Goal: Navigation & Orientation: Find specific page/section

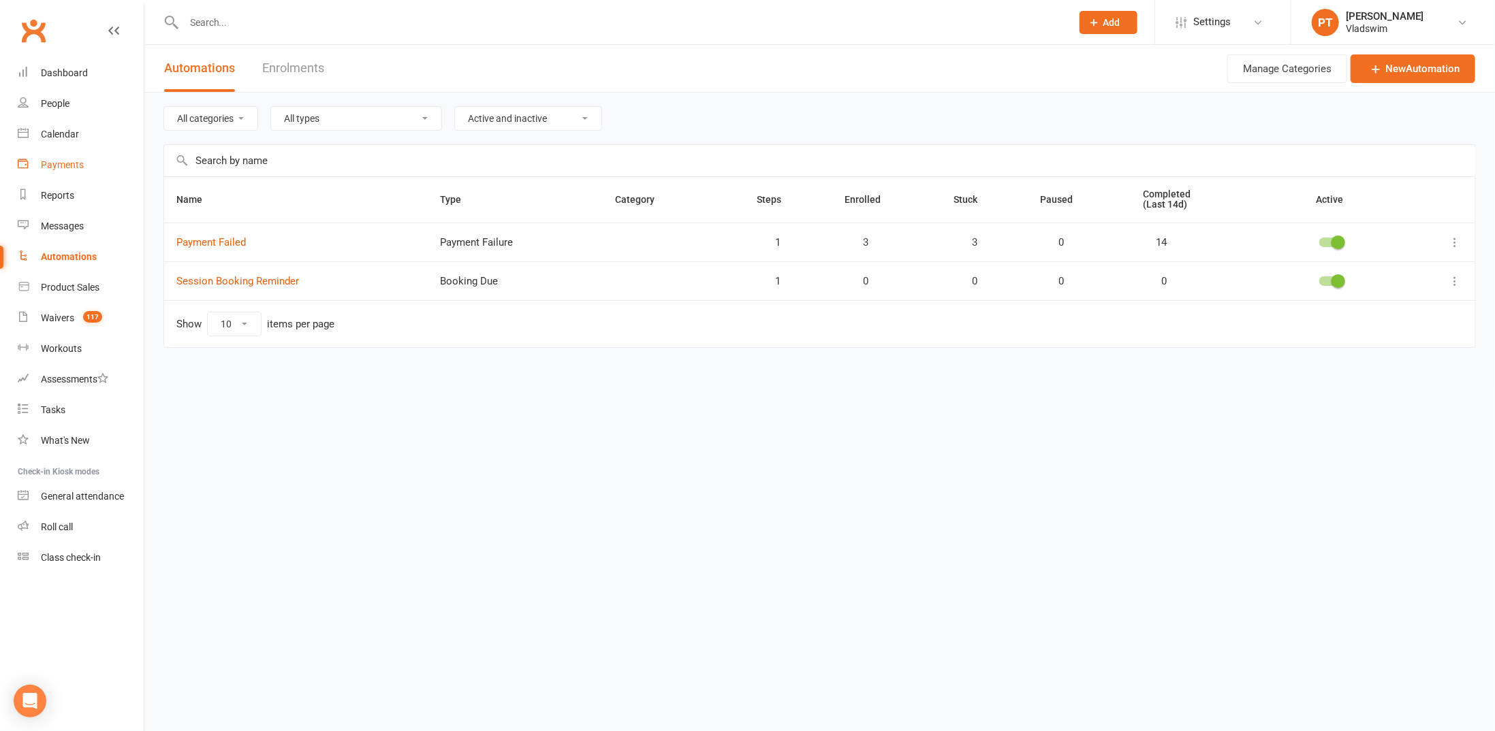
click at [68, 168] on div "Payments" at bounding box center [62, 164] width 43 height 11
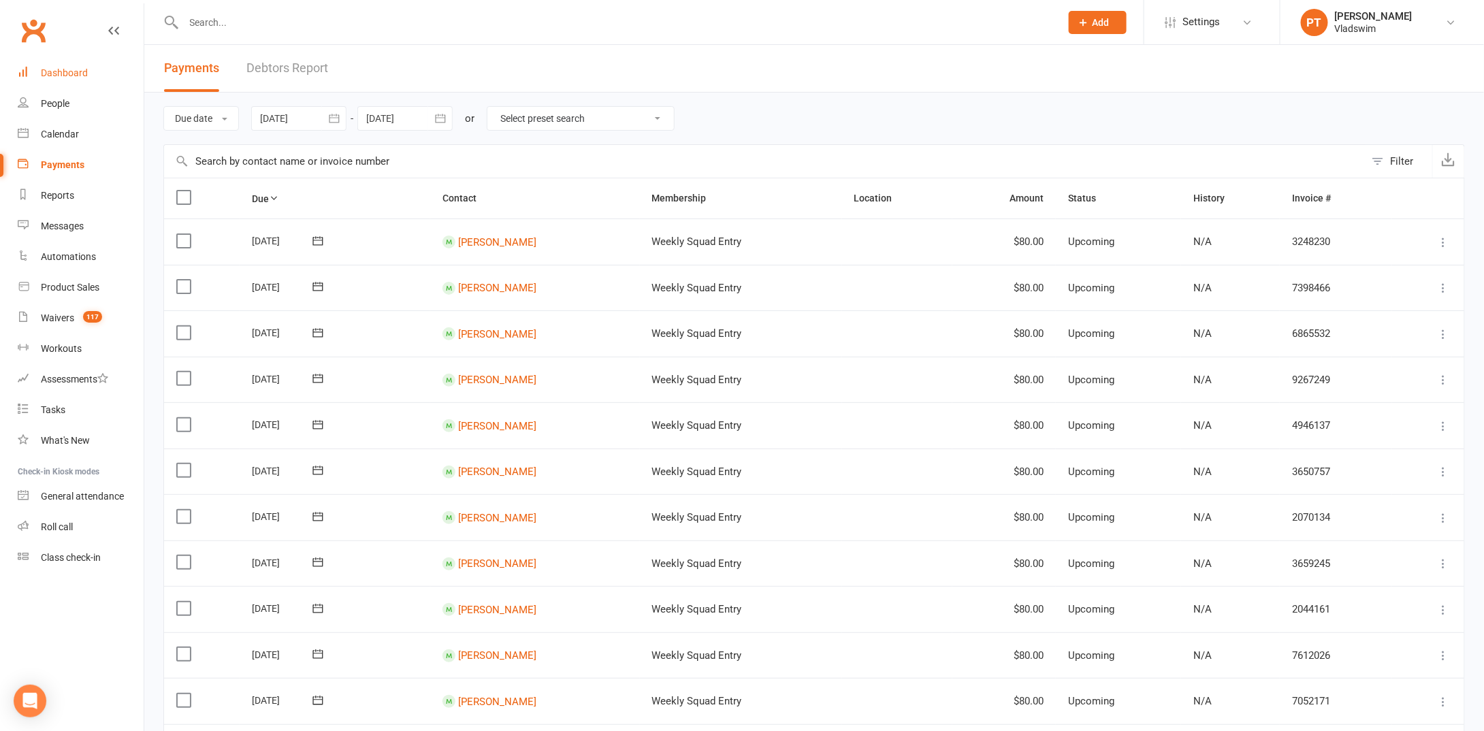
click at [80, 74] on div "Dashboard" at bounding box center [64, 72] width 47 height 11
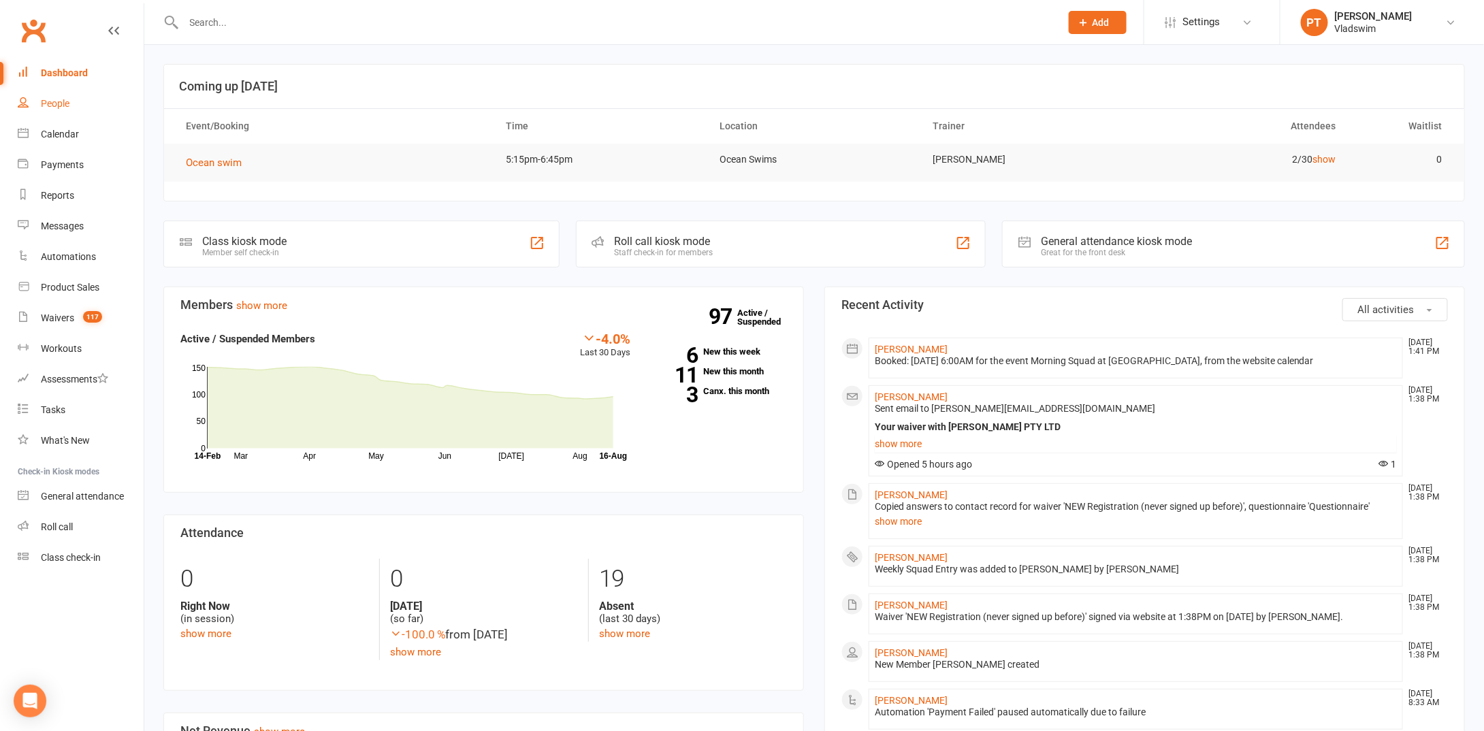
click at [60, 104] on div "People" at bounding box center [55, 103] width 29 height 11
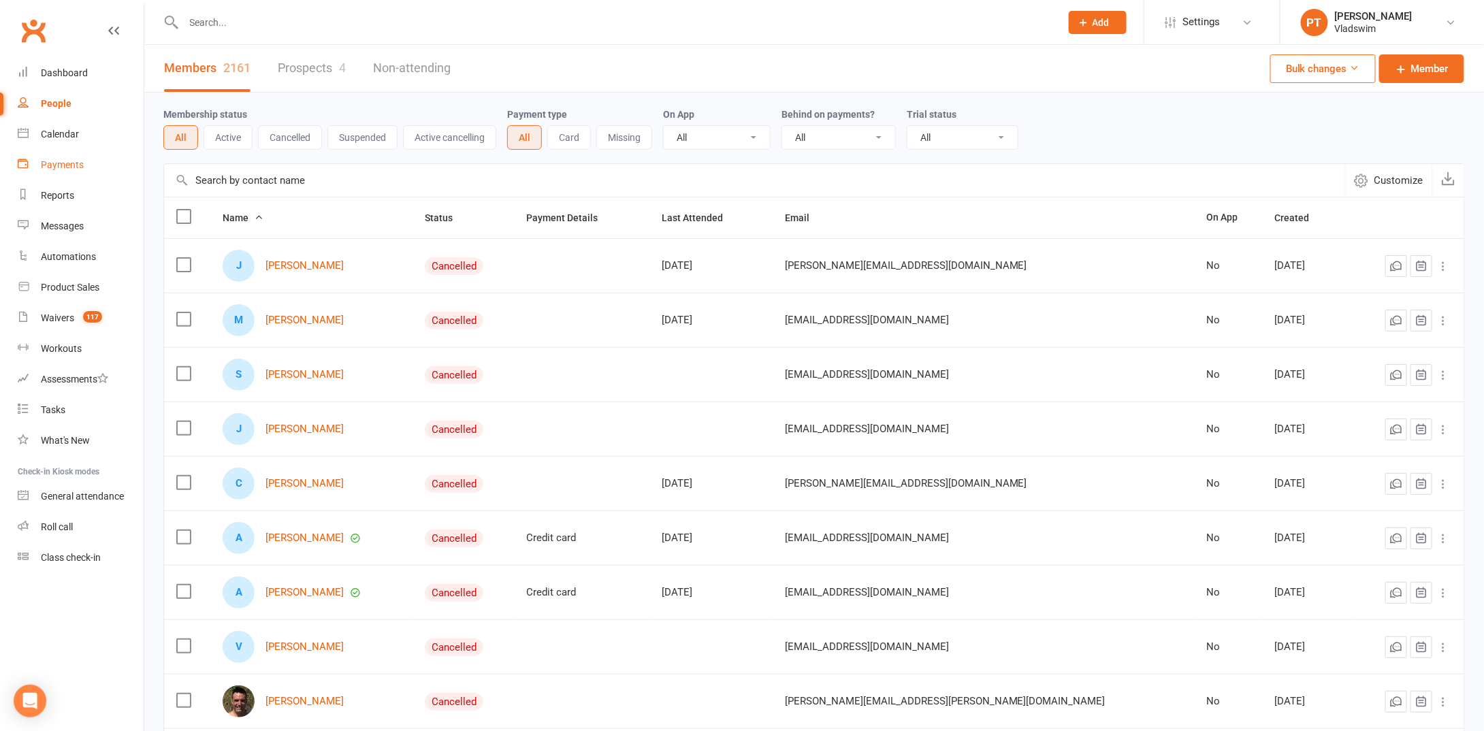
click at [63, 163] on div "Payments" at bounding box center [62, 164] width 43 height 11
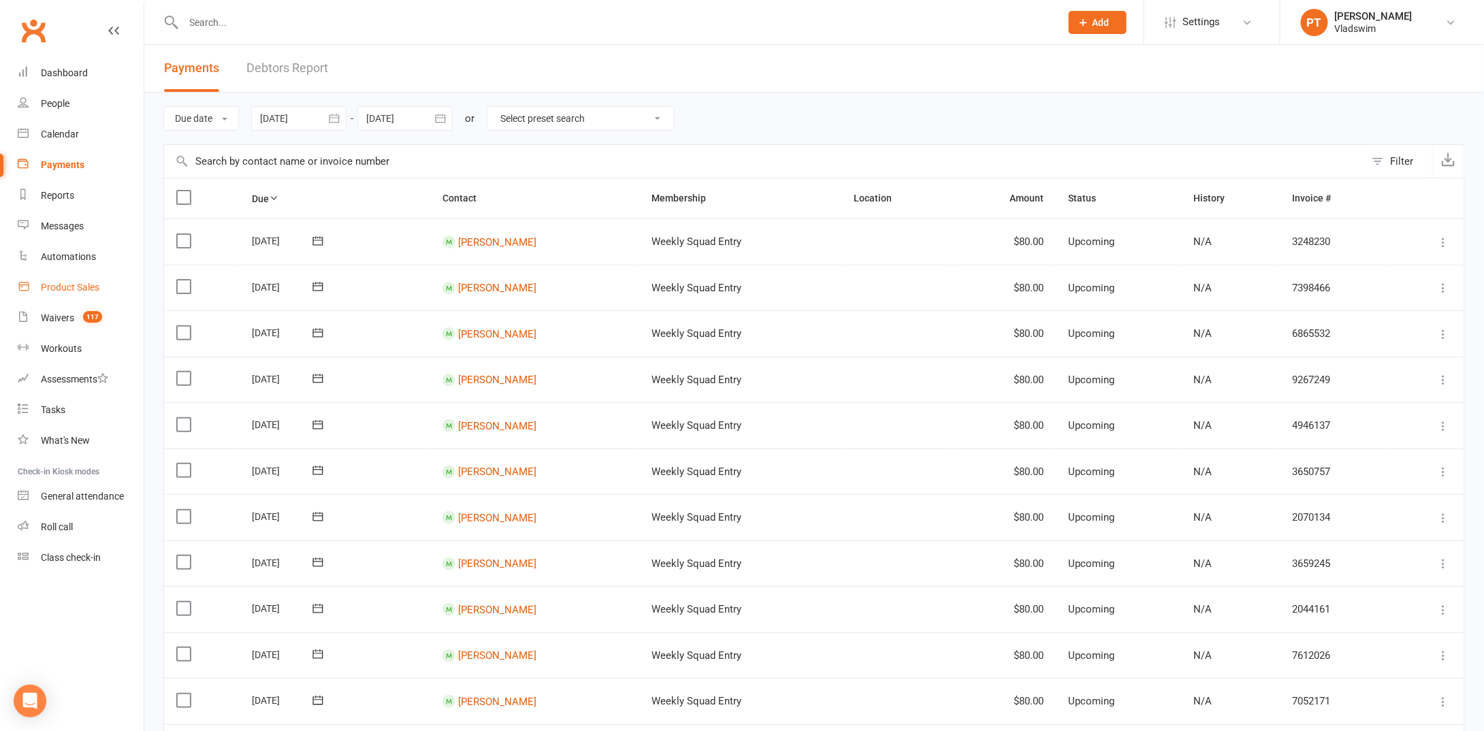
click at [63, 286] on div "Product Sales" at bounding box center [70, 287] width 59 height 11
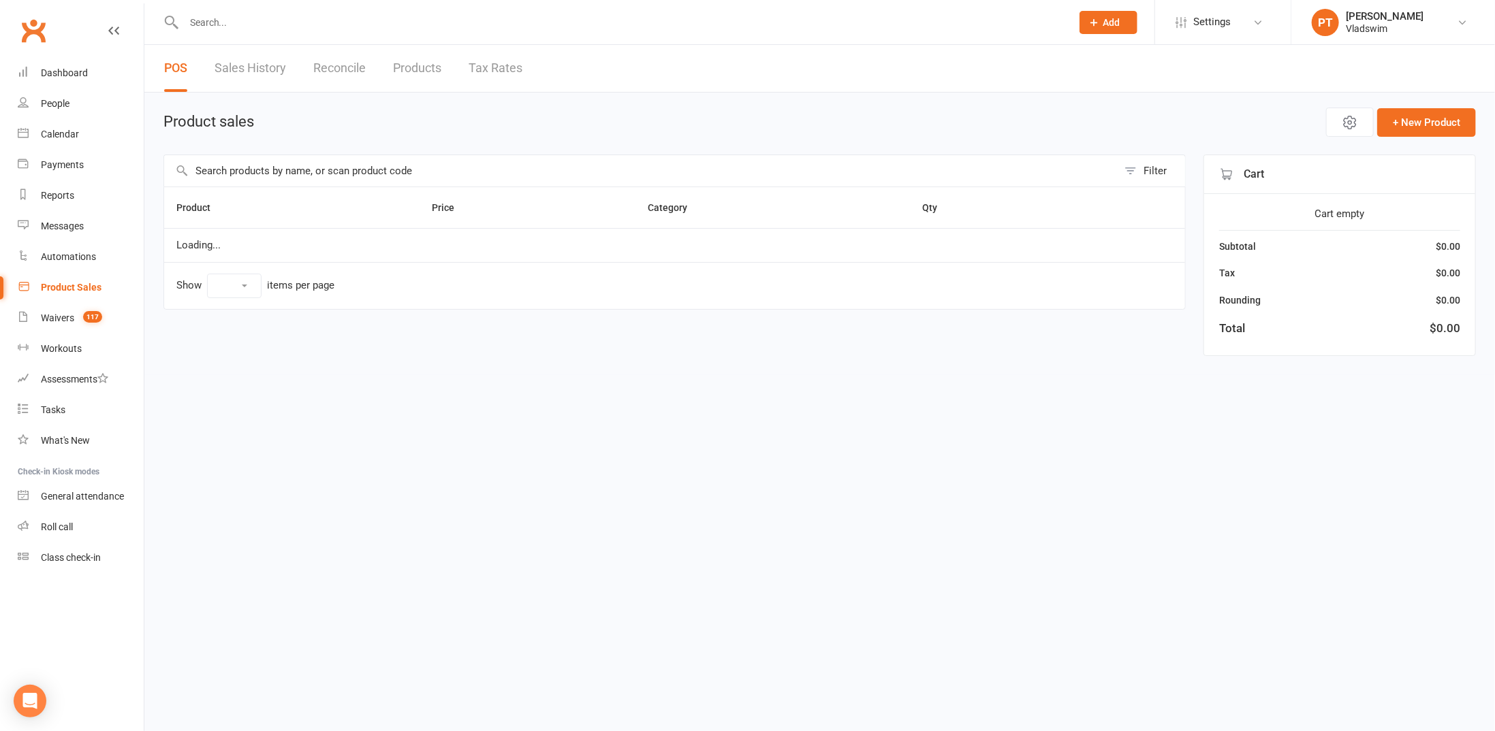
select select "10"
click at [55, 348] on div "Workouts" at bounding box center [61, 348] width 41 height 11
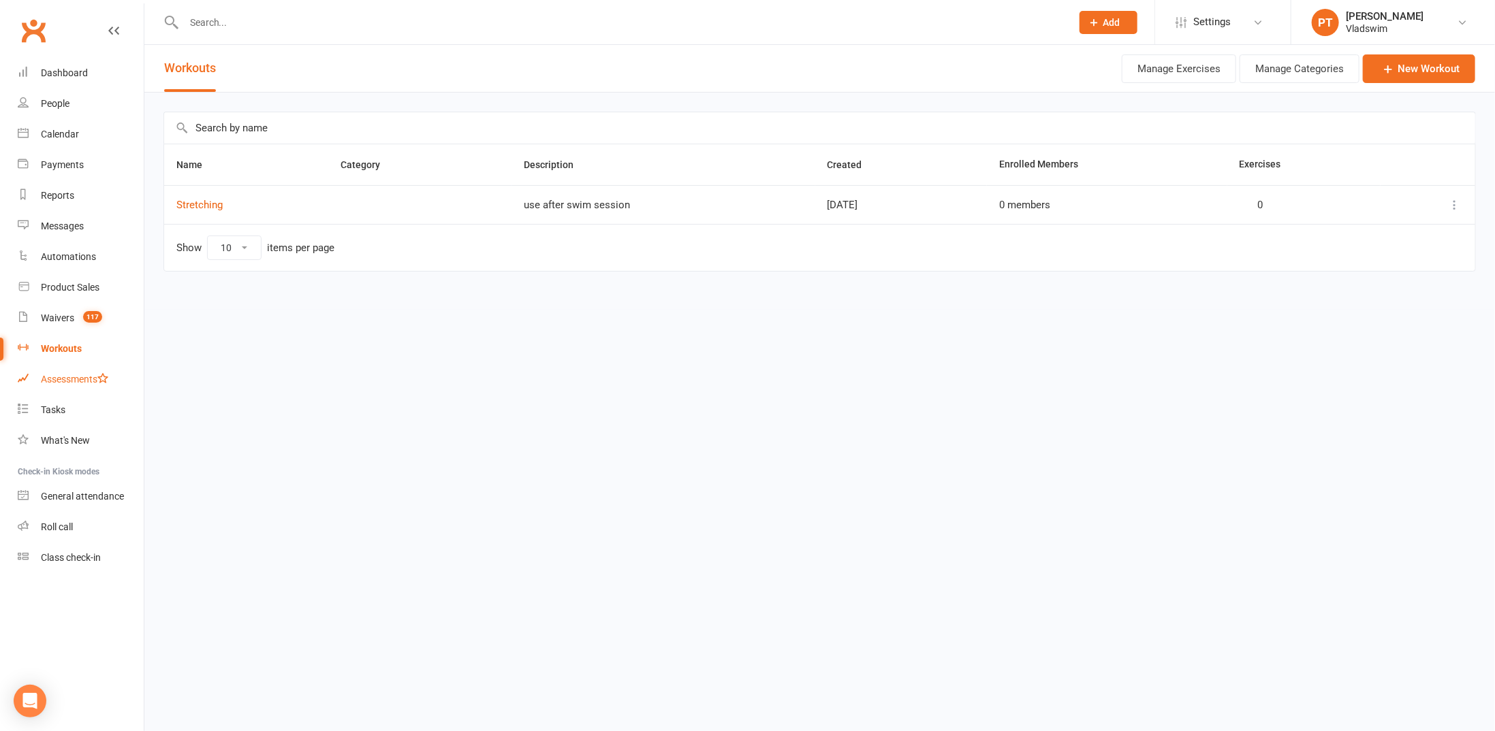
click at [53, 379] on div "Assessments" at bounding box center [74, 379] width 67 height 11
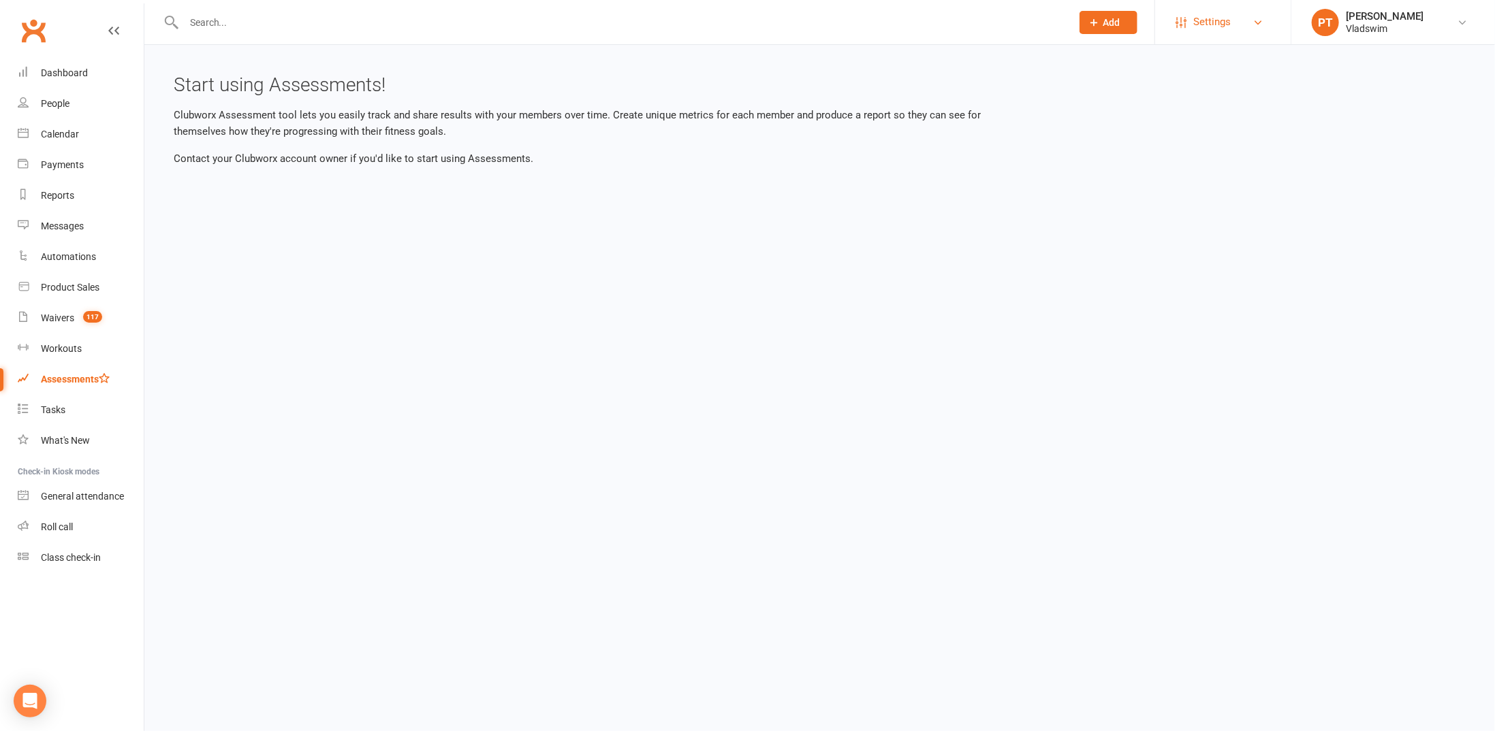
click at [1236, 25] on link "Settings" at bounding box center [1222, 22] width 95 height 31
click at [1212, 57] on link "Membership Plans" at bounding box center [1222, 60] width 135 height 31
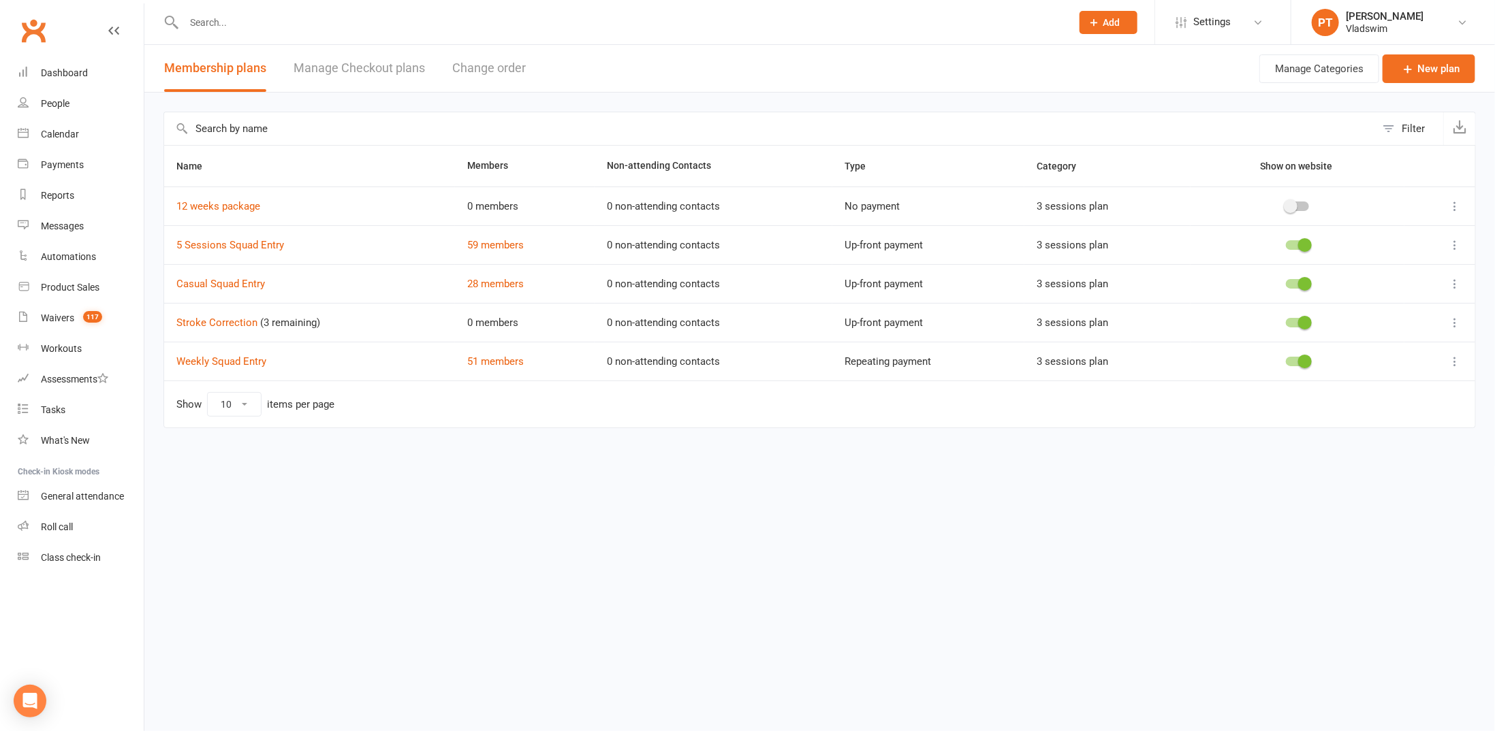
click at [411, 67] on link "Manage Checkout plans" at bounding box center [358, 68] width 131 height 47
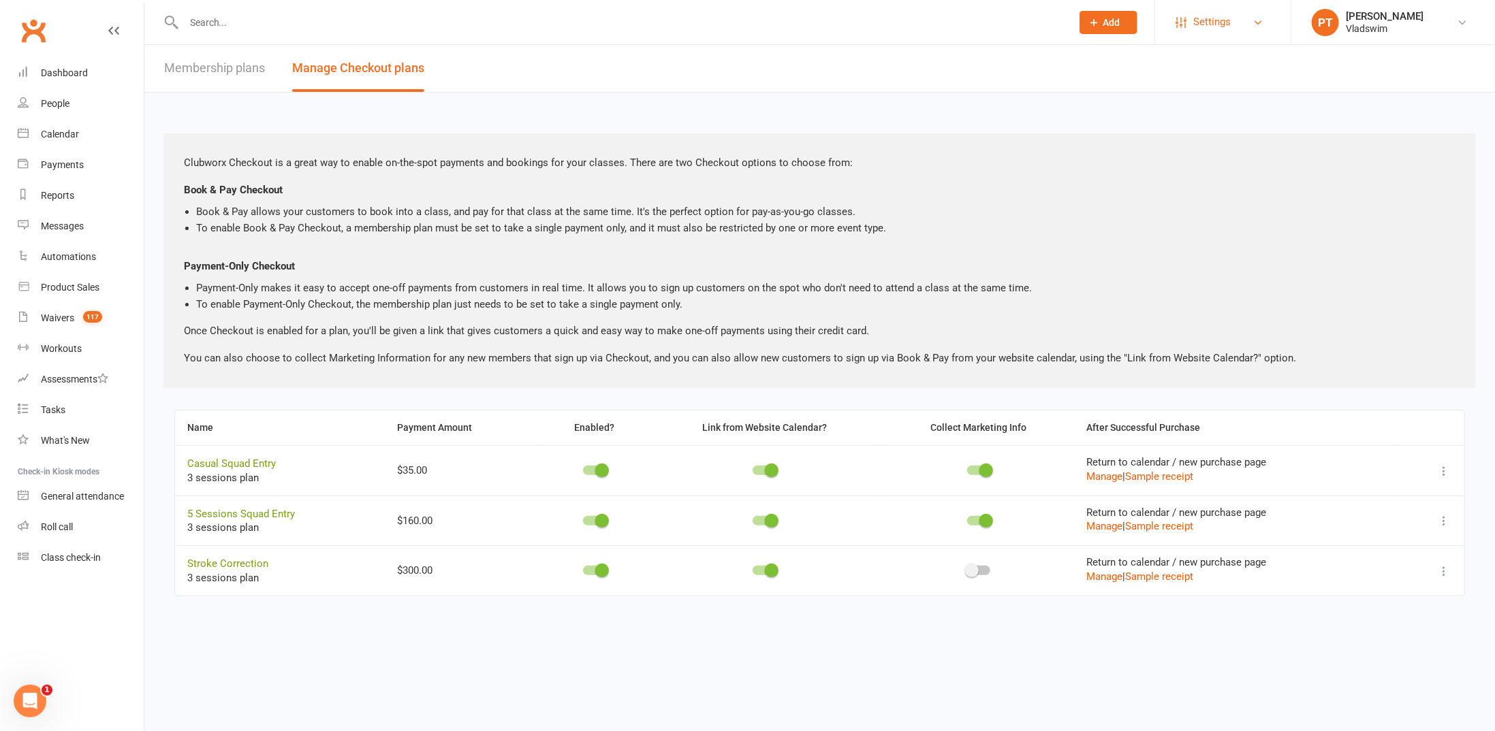
click at [1241, 28] on link "Settings" at bounding box center [1222, 22] width 95 height 31
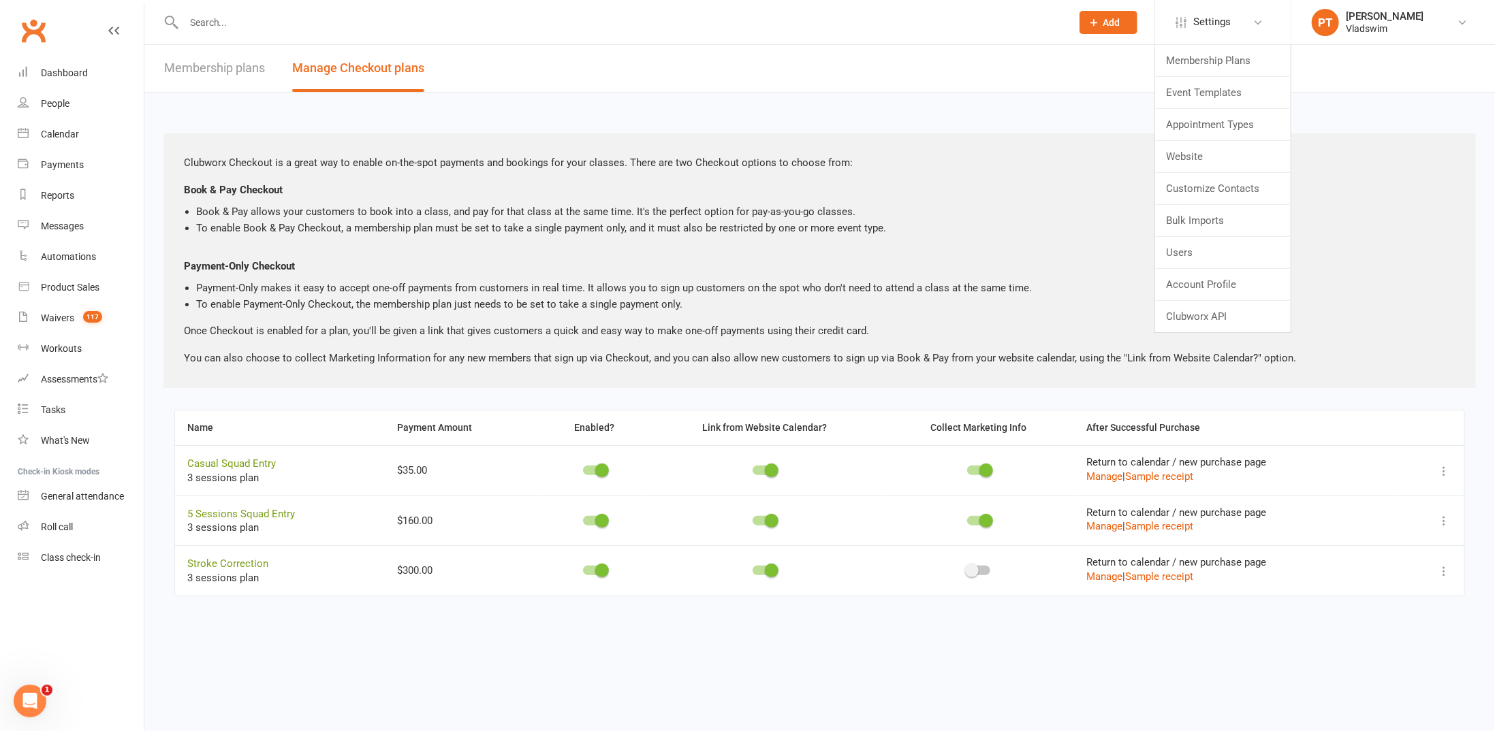
click at [1011, 63] on header "Membership plans Manage Checkout plans" at bounding box center [819, 69] width 1350 height 48
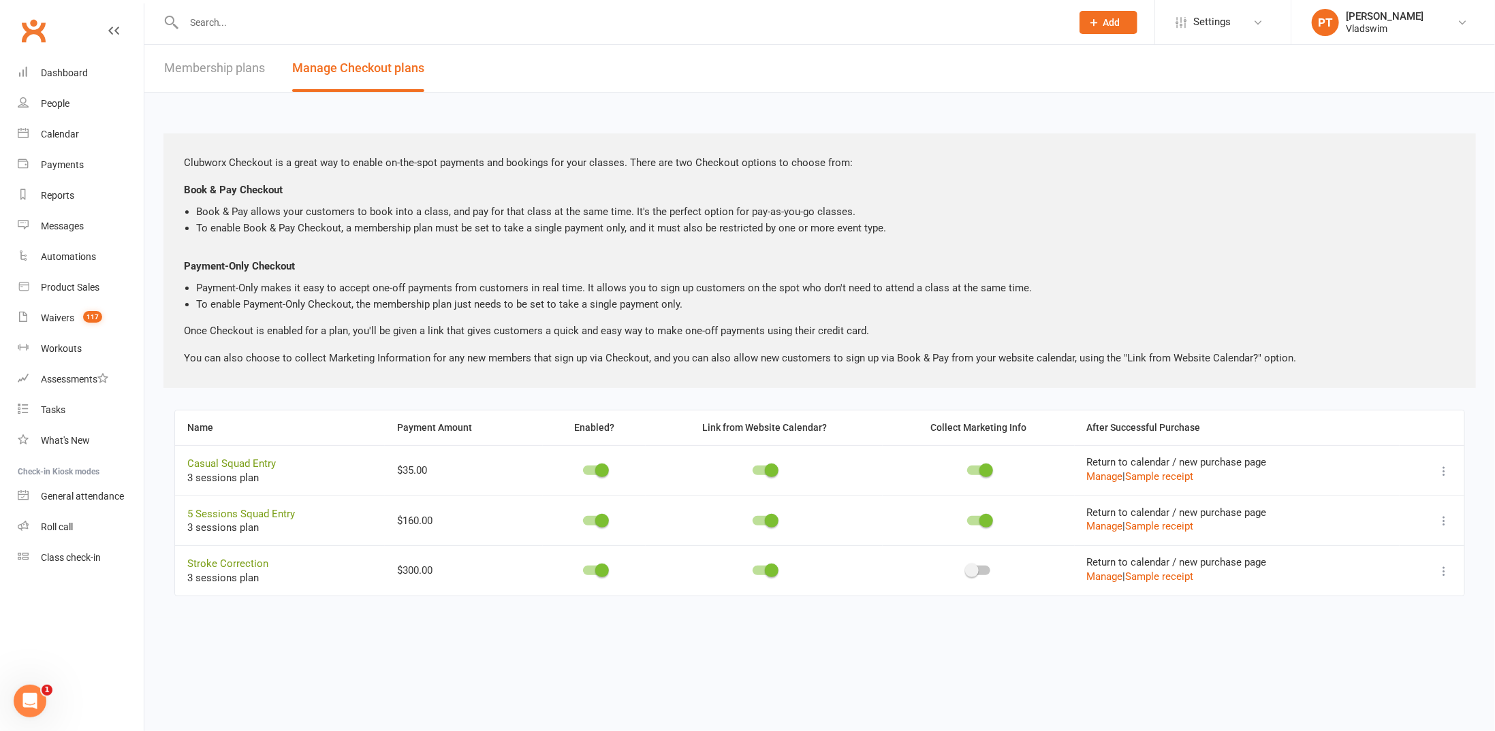
click at [1446, 467] on icon at bounding box center [1444, 471] width 14 height 14
click at [1388, 498] on link "Copy direct link to clipboard" at bounding box center [1377, 496] width 150 height 27
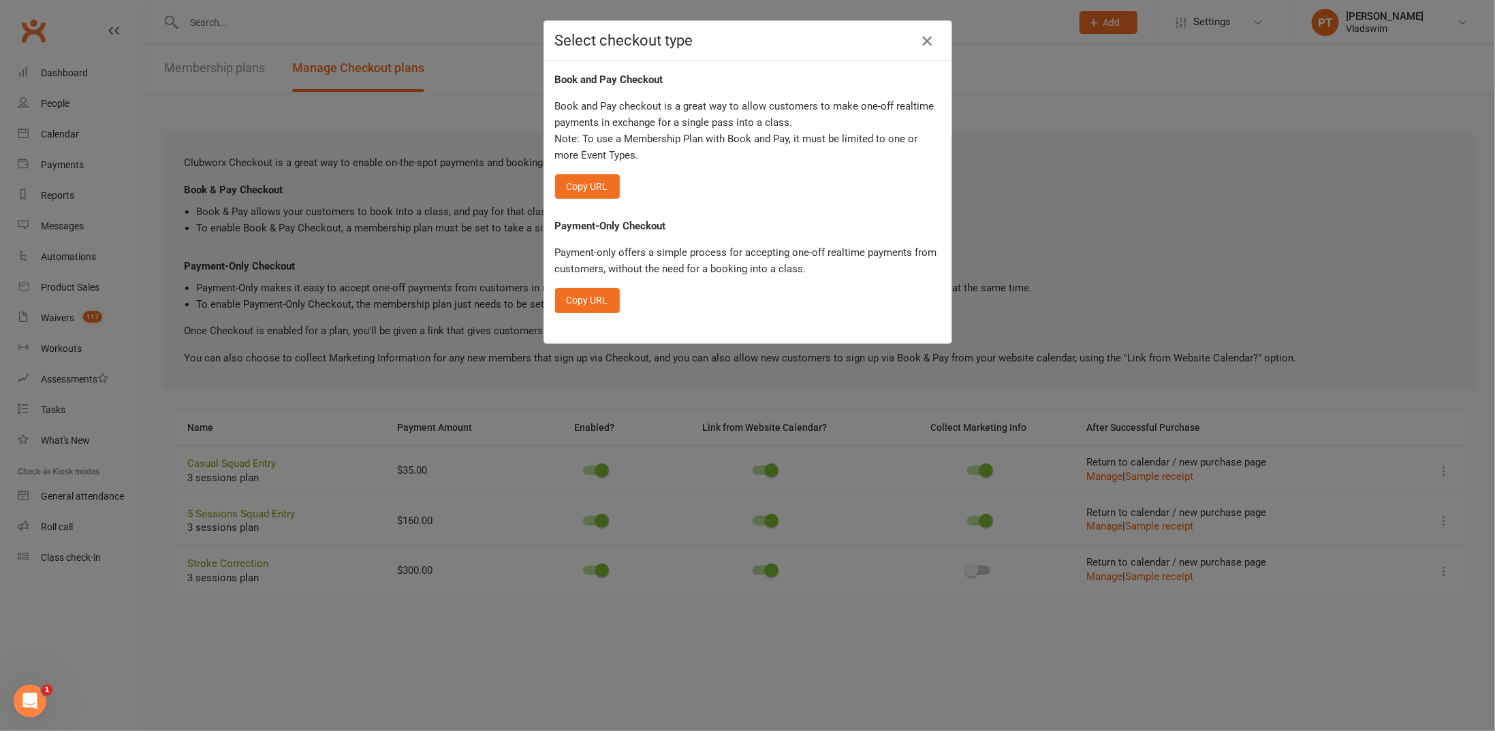
click at [925, 38] on icon "button" at bounding box center [927, 41] width 16 height 16
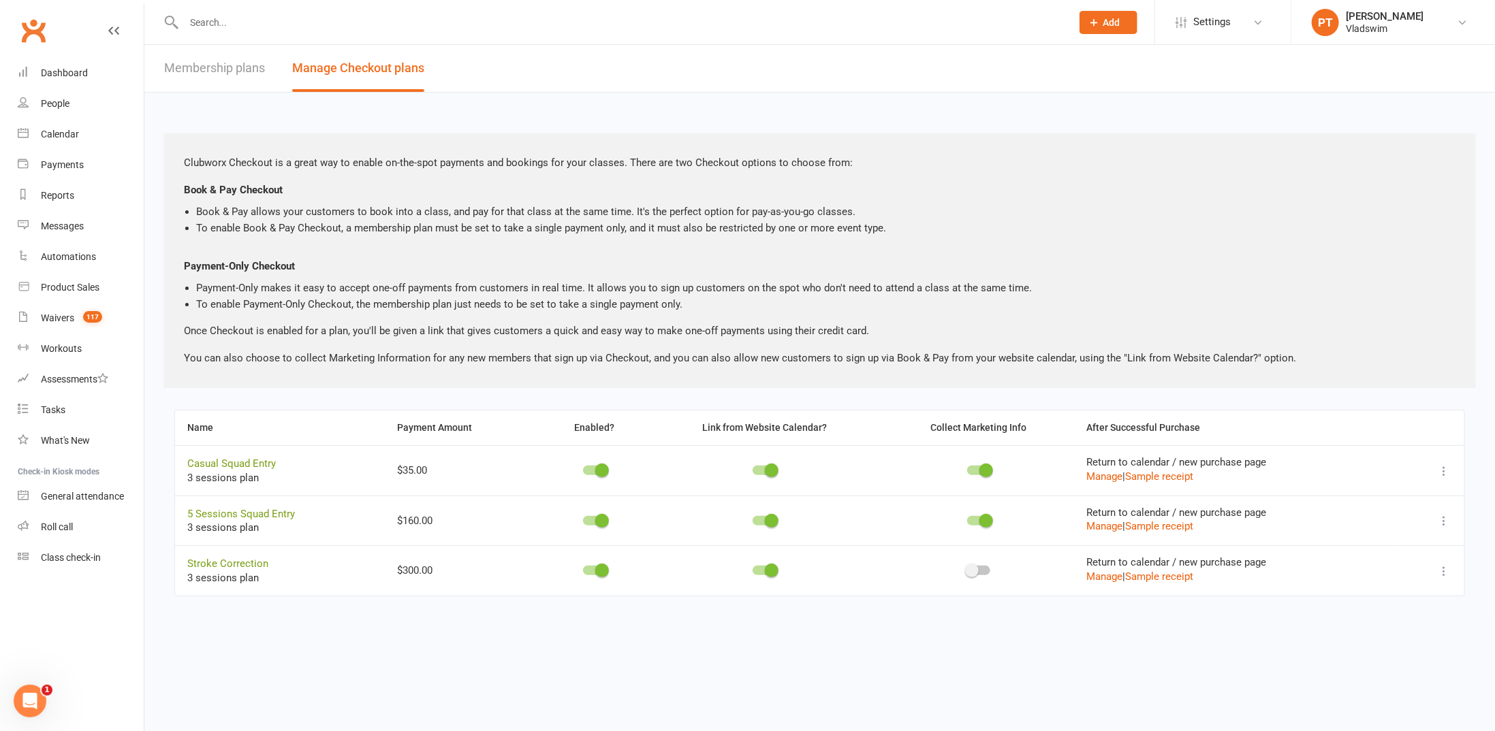
click at [284, 637] on html "Prospect Member Non-attending contact Class / event Appointment Grading event T…" at bounding box center [747, 318] width 1495 height 637
click at [232, 70] on link "Membership plans" at bounding box center [214, 68] width 101 height 47
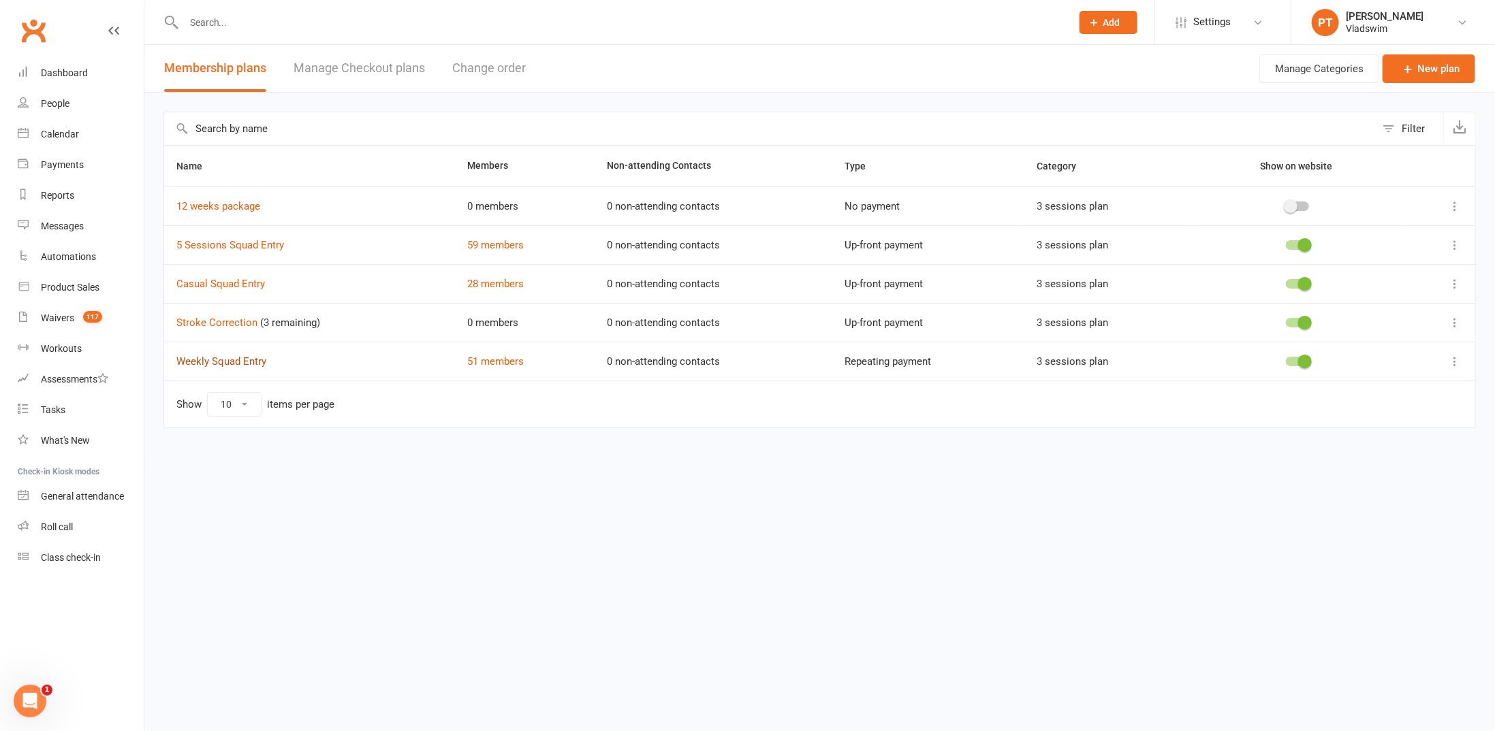
click at [227, 356] on link "Weekly Squad Entry" at bounding box center [221, 361] width 90 height 12
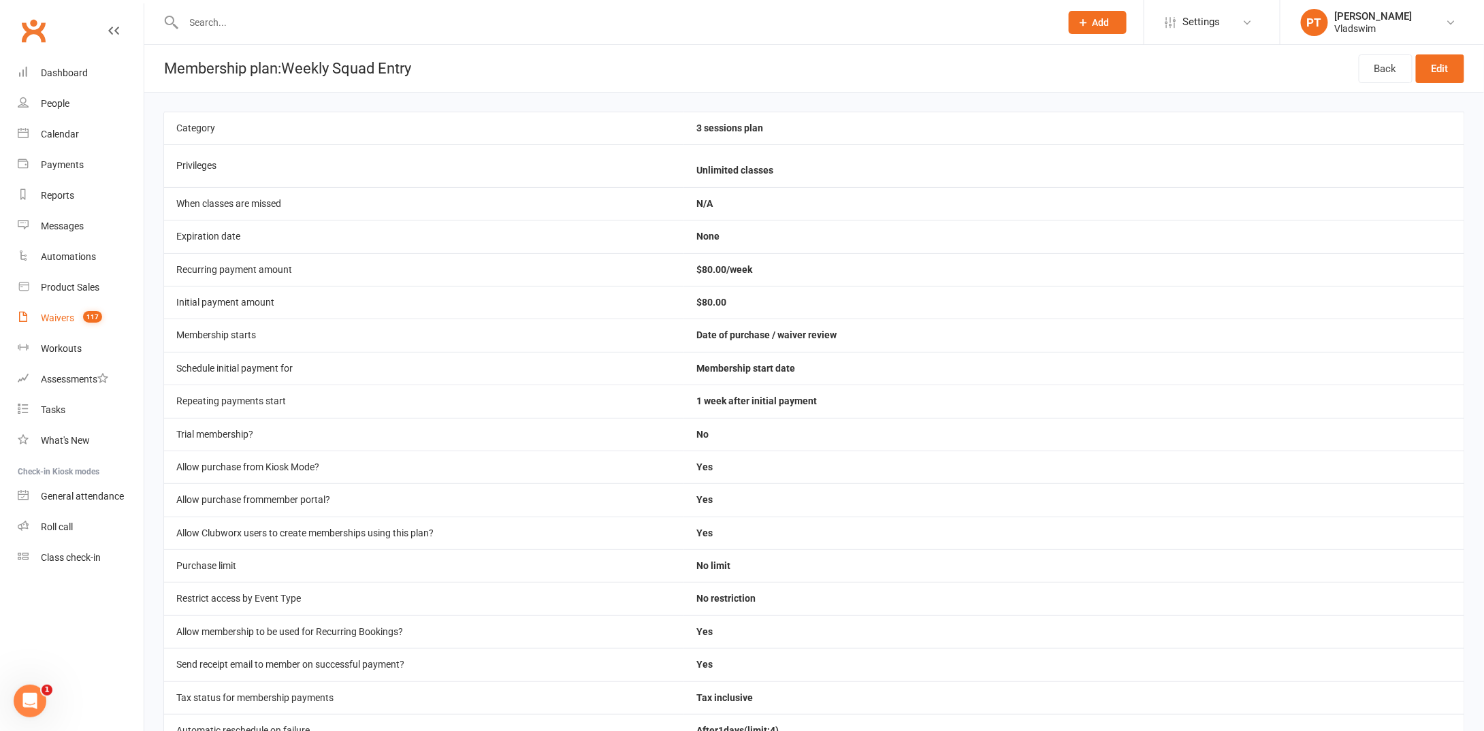
click at [54, 316] on div "Waivers" at bounding box center [57, 318] width 33 height 11
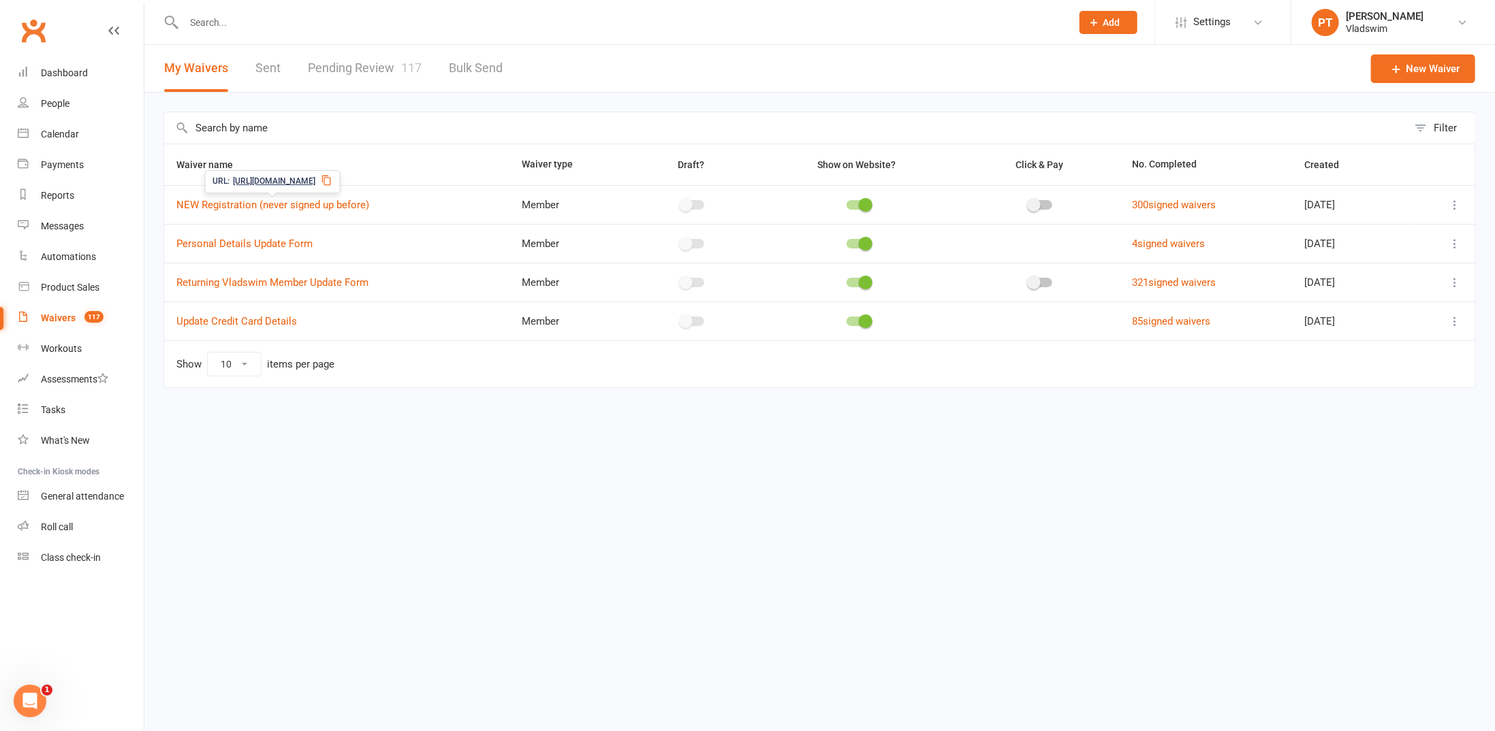
click at [392, 445] on html "Prospect Member Non-attending contact Class / event Appointment Grading event T…" at bounding box center [747, 222] width 1495 height 445
